Goal: Entertainment & Leisure: Consume media (video, audio)

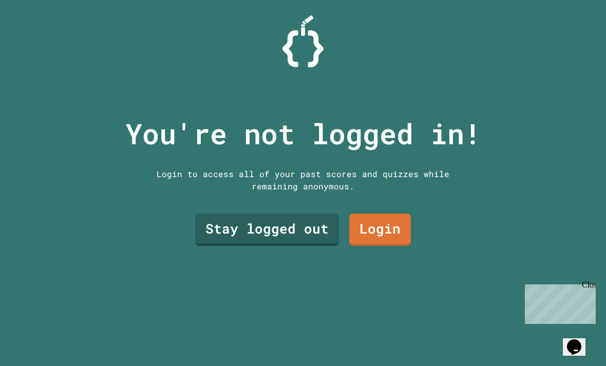
click at [278, 241] on link "Stay logged out" at bounding box center [267, 230] width 144 height 32
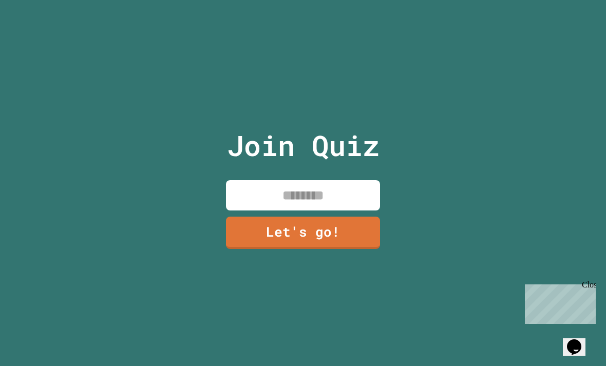
click at [581, 338] on button "Opens Chat This icon Opens the chat window." at bounding box center [574, 346] width 23 height 17
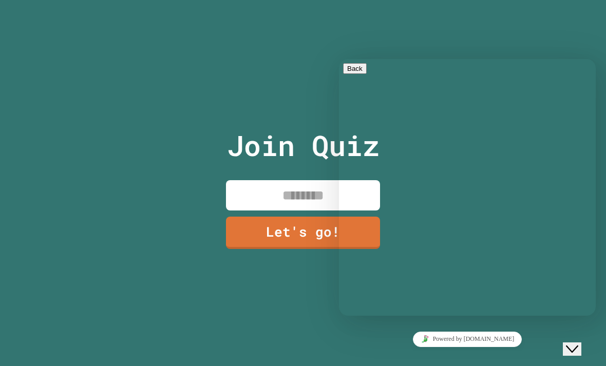
click at [339, 59] on textarea at bounding box center [339, 59] width 0 height 0
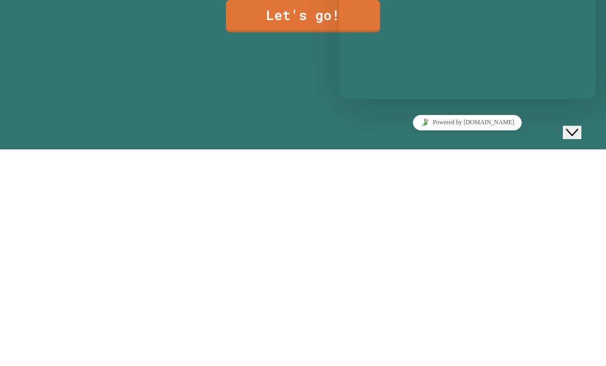
click at [244, 118] on div "Join Quiz Let's go!" at bounding box center [303, 183] width 173 height 366
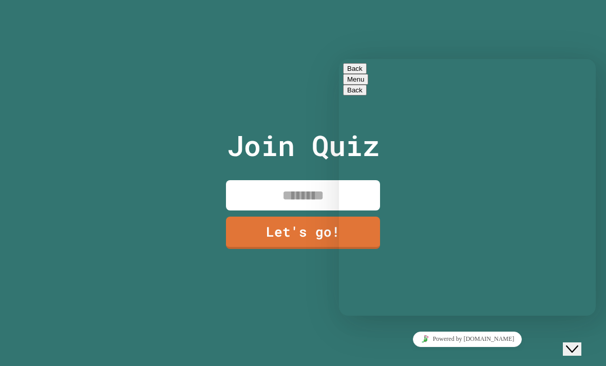
click at [578, 343] on icon "Close Chat This icon closes the chat window." at bounding box center [572, 349] width 12 height 12
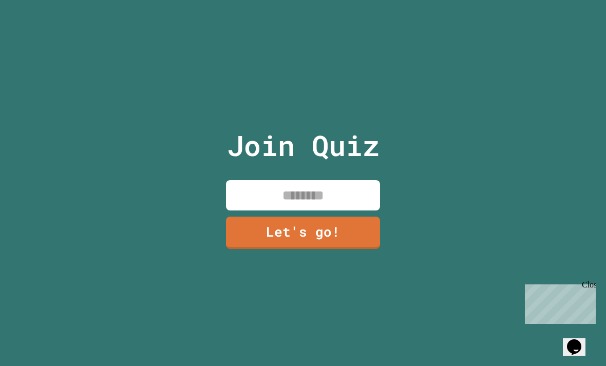
click at [340, 180] on input at bounding box center [303, 195] width 154 height 30
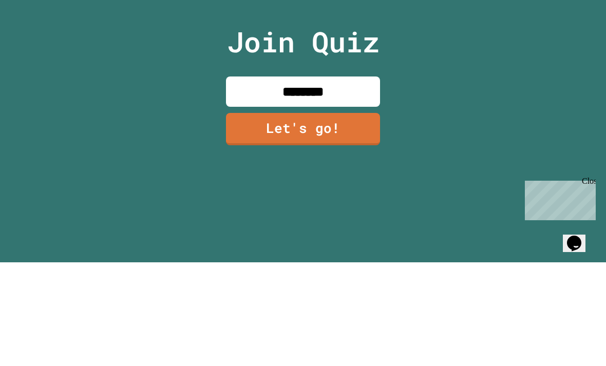
type input "*********"
click at [359, 217] on link "Let's go!" at bounding box center [303, 233] width 154 height 32
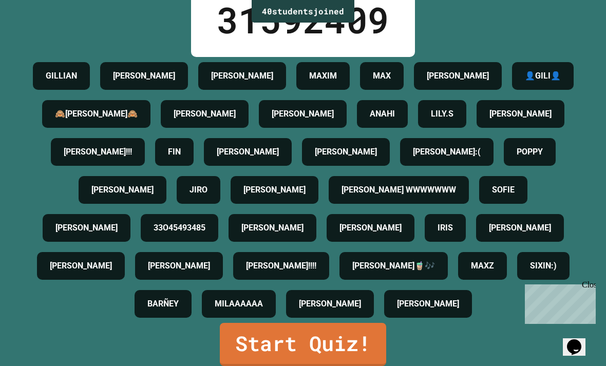
scroll to position [132, 0]
click at [279, 323] on link "Start Quiz!" at bounding box center [303, 344] width 166 height 43
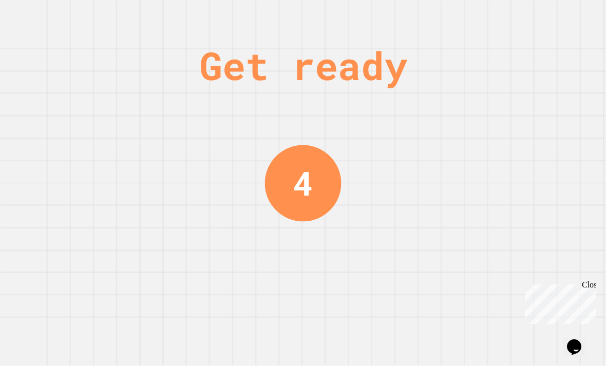
scroll to position [0, 0]
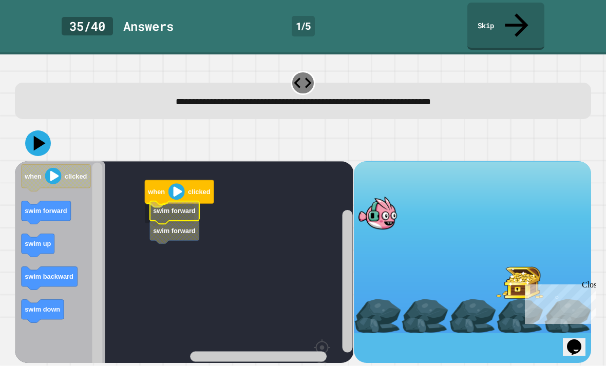
click at [169, 221] on icon "Blockly Workspace" at bounding box center [174, 232] width 49 height 23
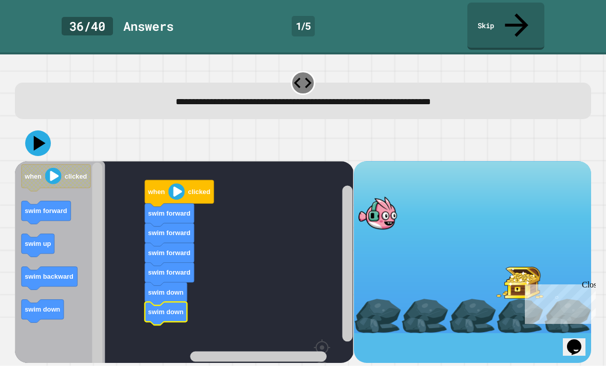
click at [48, 130] on icon at bounding box center [38, 143] width 26 height 26
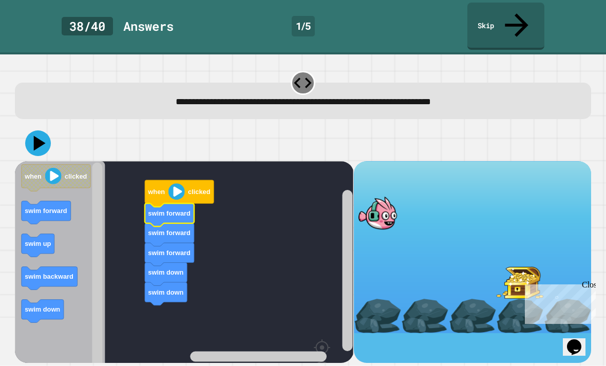
click at [49, 130] on button at bounding box center [38, 143] width 26 height 26
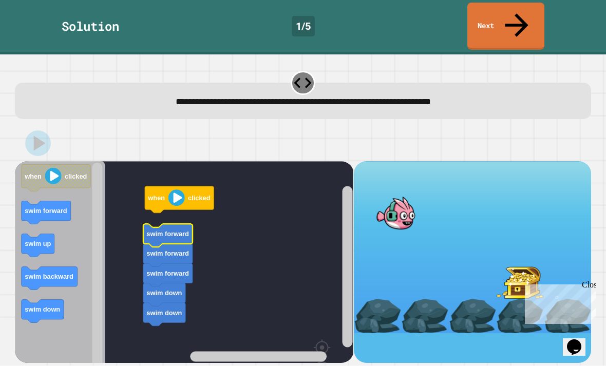
click at [167, 224] on icon "Blockly Workspace" at bounding box center [167, 235] width 49 height 23
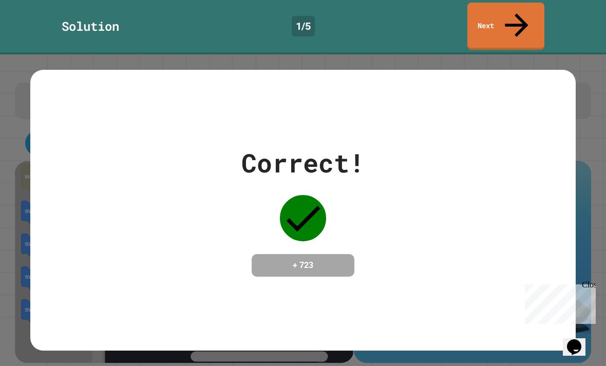
click at [586, 286] on div "Close" at bounding box center [588, 286] width 13 height 13
click at [515, 296] on div "Correct! + 723" at bounding box center [302, 210] width 545 height 280
click at [568, 292] on div "Correct! + 723" at bounding box center [302, 210] width 545 height 280
click at [568, 291] on div "Correct! + 723" at bounding box center [302, 210] width 545 height 280
click at [540, 301] on div "Correct! + 723" at bounding box center [302, 210] width 545 height 280
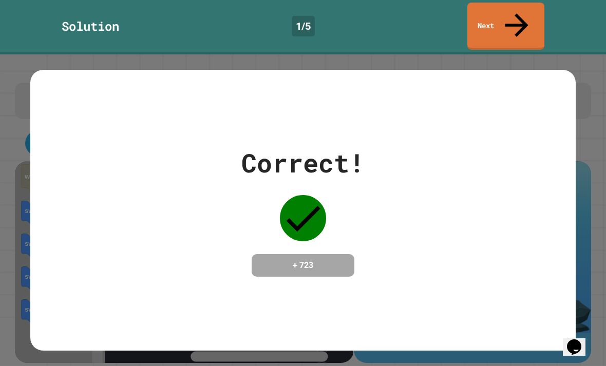
click at [540, 301] on div "Correct! + 723" at bounding box center [302, 210] width 545 height 280
click at [581, 276] on div "Correct! + 723" at bounding box center [303, 210] width 606 height 312
click at [555, 264] on div "Correct! + 723" at bounding box center [302, 210] width 545 height 280
click at [600, 257] on div "Correct! + 723" at bounding box center [303, 210] width 606 height 312
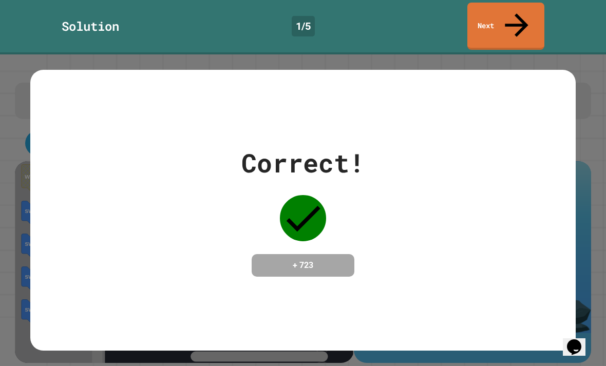
click at [23, 200] on div "Correct! + 723" at bounding box center [303, 210] width 606 height 312
click at [553, 271] on div "Correct! + 723" at bounding box center [302, 210] width 545 height 280
click at [521, 18] on icon at bounding box center [516, 25] width 35 height 35
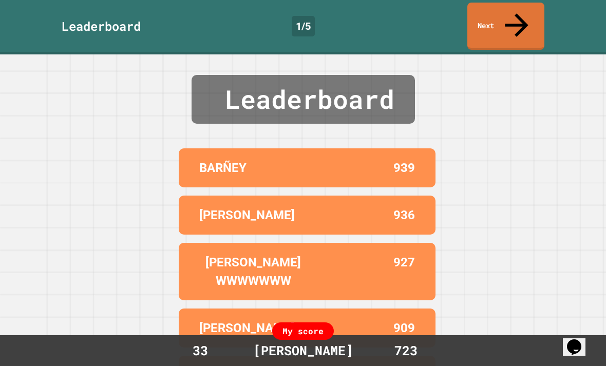
click at [497, 18] on link "Next" at bounding box center [505, 26] width 77 height 47
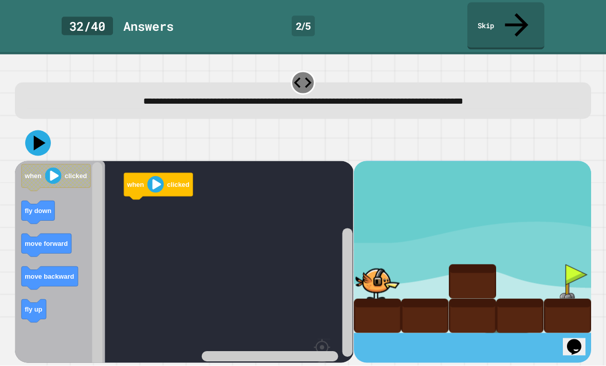
scroll to position [33, 0]
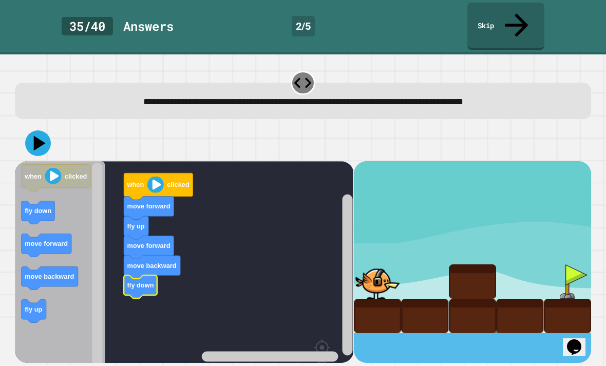
click at [32, 130] on icon at bounding box center [38, 143] width 26 height 26
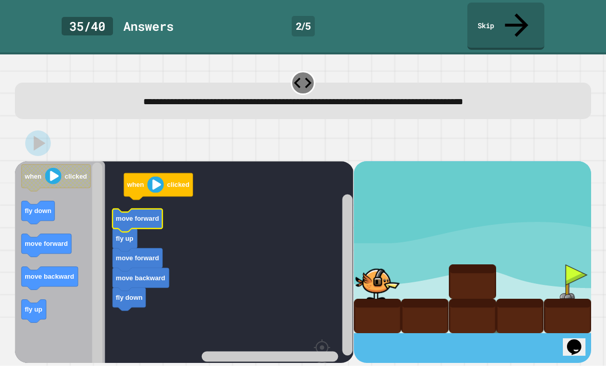
click at [136, 161] on rect "Blockly Workspace" at bounding box center [184, 289] width 338 height 257
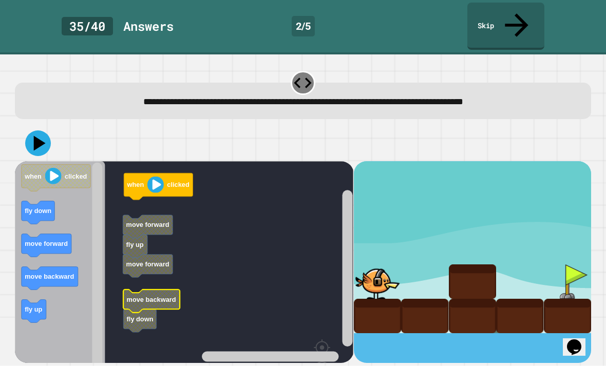
click at [151, 227] on rect "Blockly Workspace" at bounding box center [184, 289] width 338 height 257
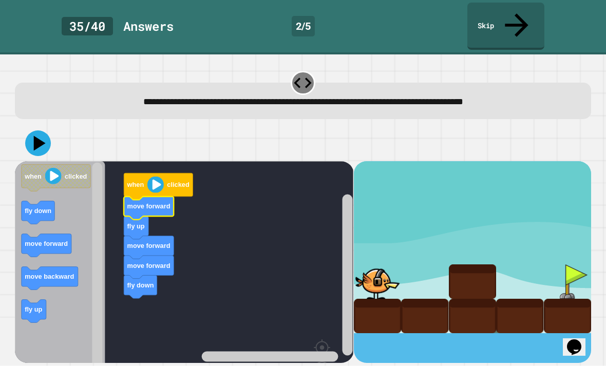
click at [35, 130] on button at bounding box center [38, 143] width 26 height 26
click at [43, 130] on icon at bounding box center [38, 143] width 26 height 26
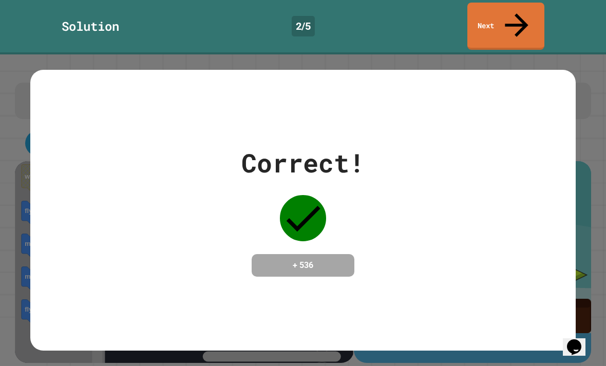
click at [291, 259] on h4 "+ 536" at bounding box center [303, 265] width 82 height 12
click at [286, 259] on h4 "+ 536" at bounding box center [303, 265] width 82 height 12
click at [212, 289] on div "Correct! + 536" at bounding box center [302, 210] width 545 height 280
click at [129, 326] on div "Correct! + 536" at bounding box center [302, 210] width 545 height 280
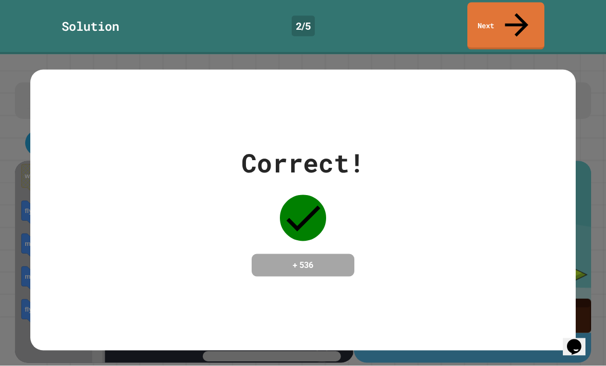
click at [129, 326] on div "Correct! + 536" at bounding box center [302, 210] width 545 height 280
click at [567, 257] on div "Correct! + 536" at bounding box center [302, 210] width 545 height 280
click at [576, 258] on div "Correct! + 536" at bounding box center [303, 210] width 606 height 312
click at [575, 258] on div "Correct! + 536" at bounding box center [302, 210] width 545 height 280
click at [564, 249] on div "Correct! + 536" at bounding box center [302, 210] width 545 height 133
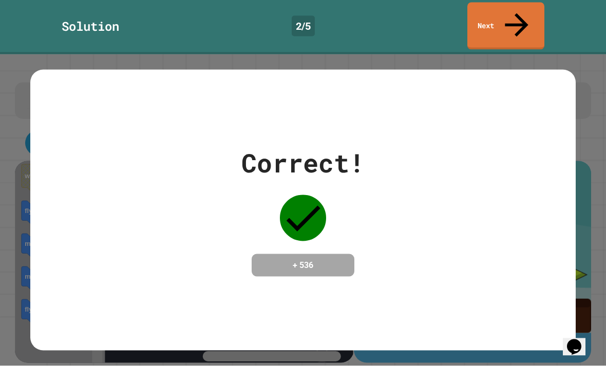
scroll to position [0, 0]
click at [504, 8] on link "Next" at bounding box center [505, 26] width 77 height 47
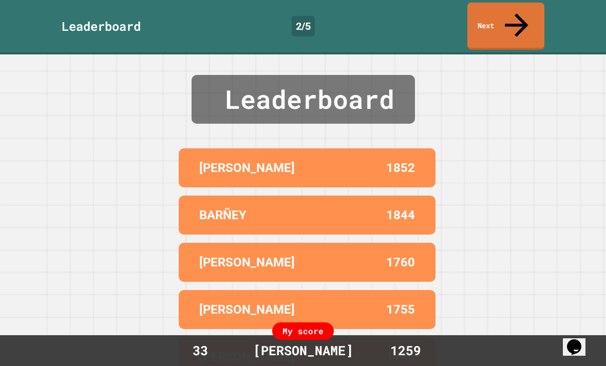
click at [526, 13] on link "Next" at bounding box center [505, 26] width 77 height 47
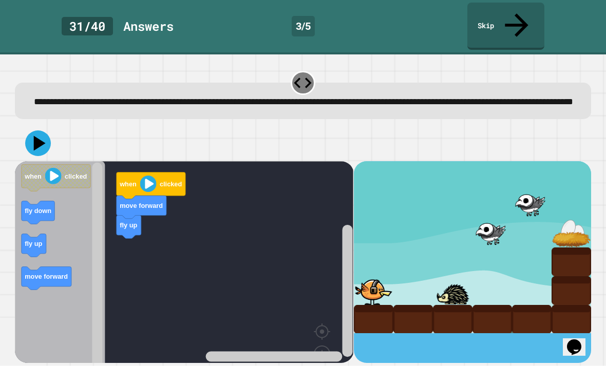
scroll to position [33, 0]
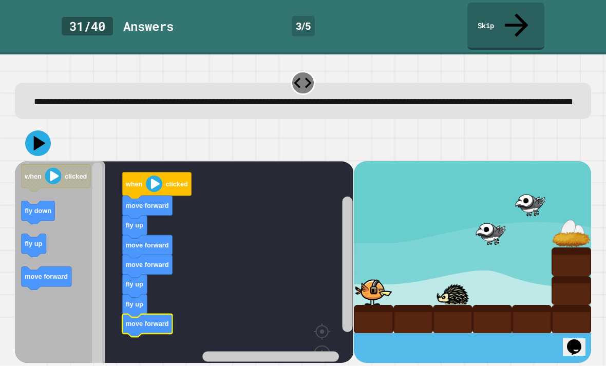
click at [28, 125] on div at bounding box center [303, 143] width 576 height 36
click at [40, 136] on icon at bounding box center [40, 143] width 12 height 15
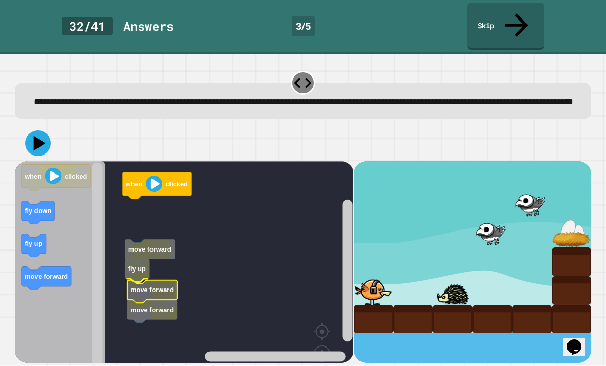
click at [135, 286] on text "move forward" at bounding box center [152, 290] width 43 height 8
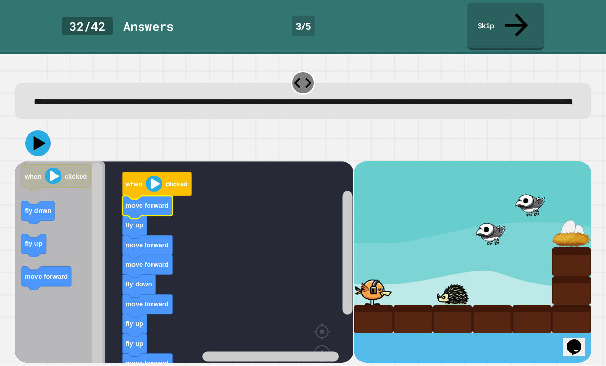
click at [36, 136] on icon at bounding box center [40, 143] width 12 height 15
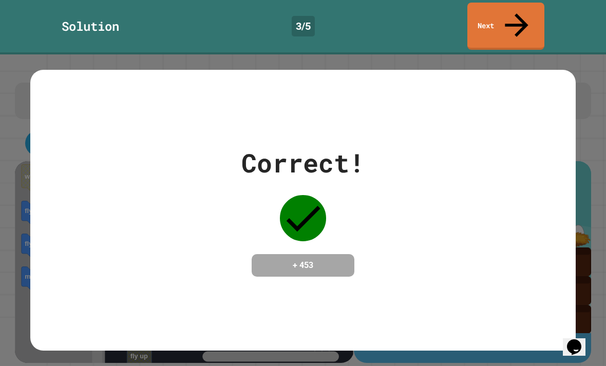
click at [405, 238] on div "Correct! + 453" at bounding box center [302, 210] width 545 height 133
click at [487, 185] on div "Correct! + 453" at bounding box center [302, 210] width 545 height 133
click at [486, 185] on div "Correct! + 453" at bounding box center [302, 210] width 545 height 133
click at [506, 16] on link "Next" at bounding box center [505, 26] width 77 height 47
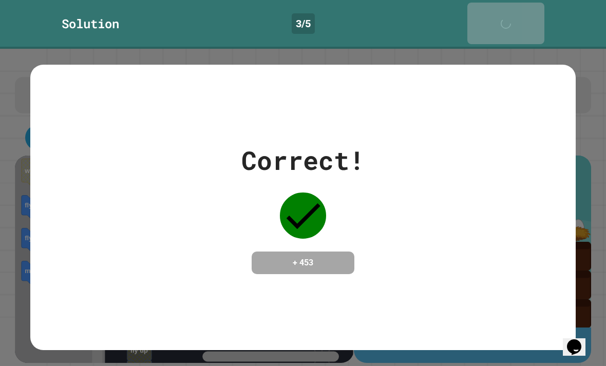
click at [503, 13] on div "Next" at bounding box center [506, 23] width 26 height 31
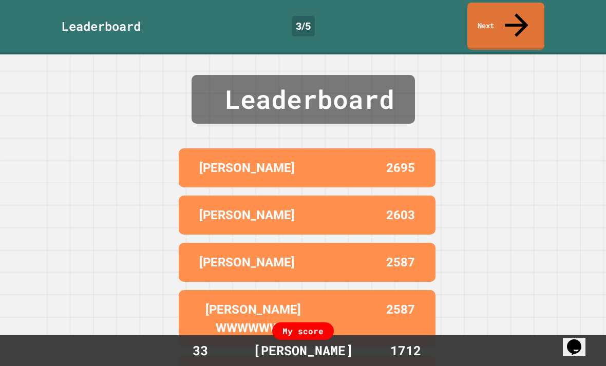
click at [508, 8] on link "Next" at bounding box center [505, 26] width 77 height 47
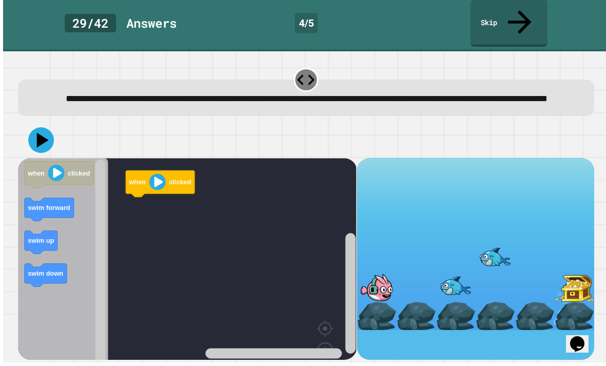
scroll to position [31, 0]
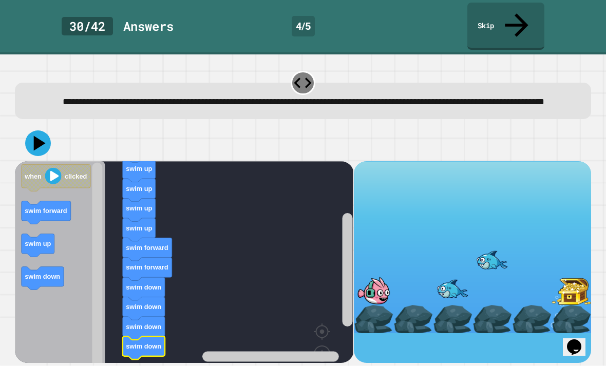
click at [42, 130] on icon at bounding box center [38, 143] width 26 height 26
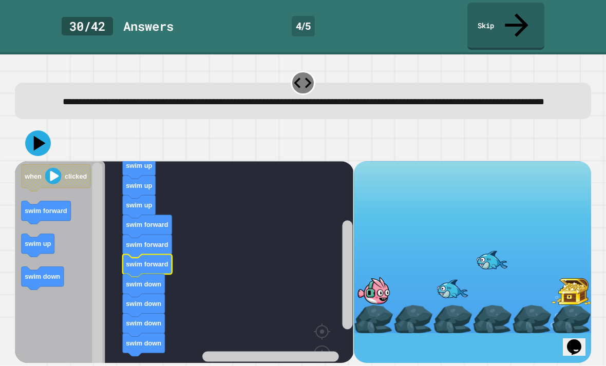
click at [41, 136] on icon at bounding box center [40, 143] width 12 height 15
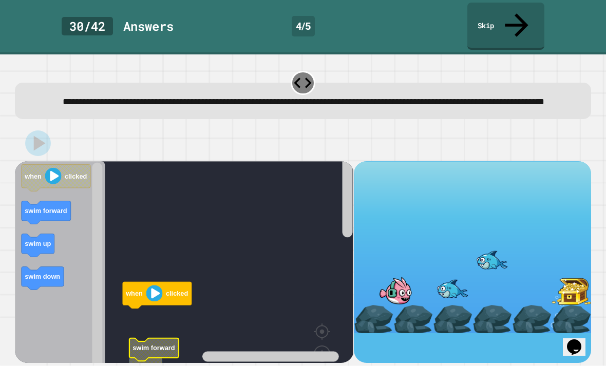
click at [554, 351] on div at bounding box center [472, 262] width 237 height 202
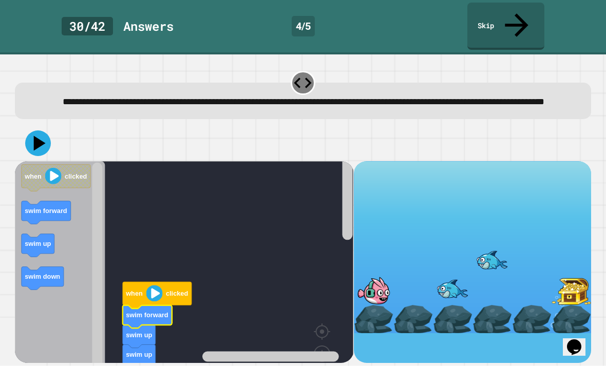
click at [36, 136] on icon at bounding box center [40, 143] width 12 height 15
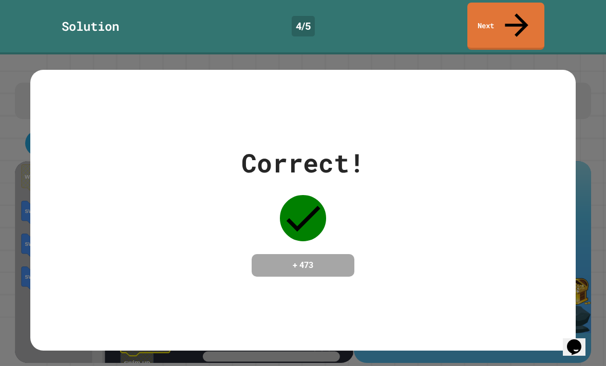
click at [574, 192] on div "Correct! + 473" at bounding box center [302, 210] width 545 height 133
click at [588, 210] on div "Correct! + 473" at bounding box center [303, 210] width 606 height 312
click at [505, 13] on link "Next" at bounding box center [505, 26] width 77 height 47
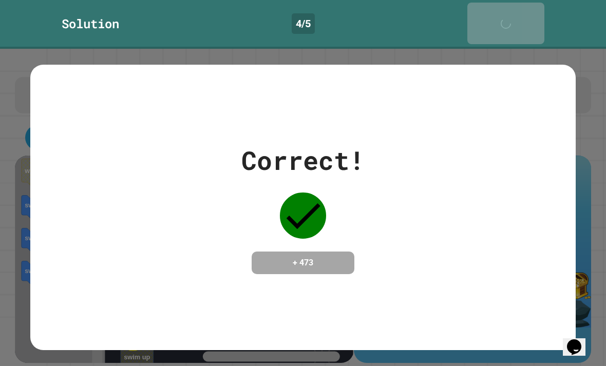
click at [520, 6] on link "Next" at bounding box center [505, 24] width 77 height 42
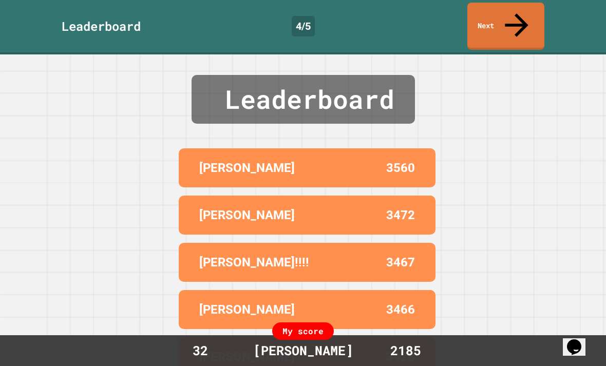
click at [519, 3] on link "Next" at bounding box center [505, 26] width 77 height 47
